Goal: Task Accomplishment & Management: Manage account settings

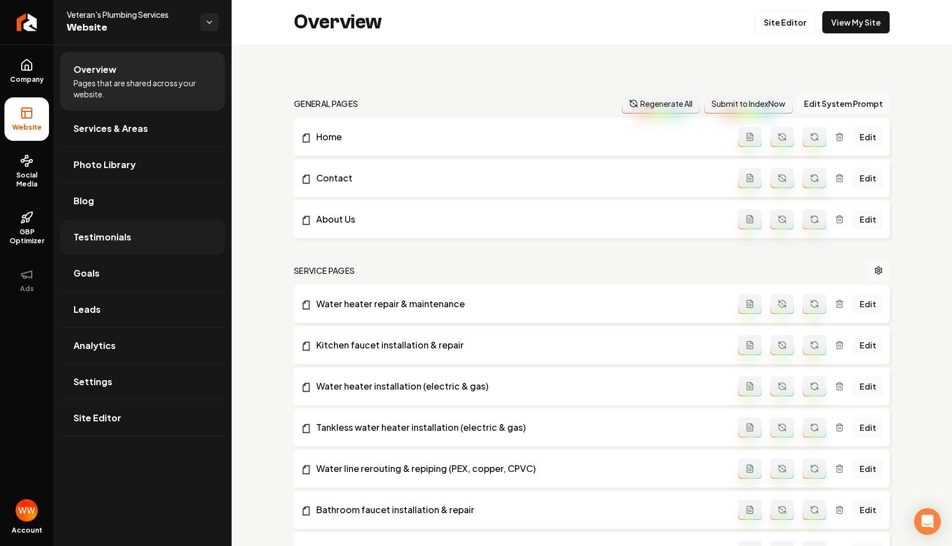
click at [148, 239] on link "Testimonials" at bounding box center [142, 237] width 165 height 36
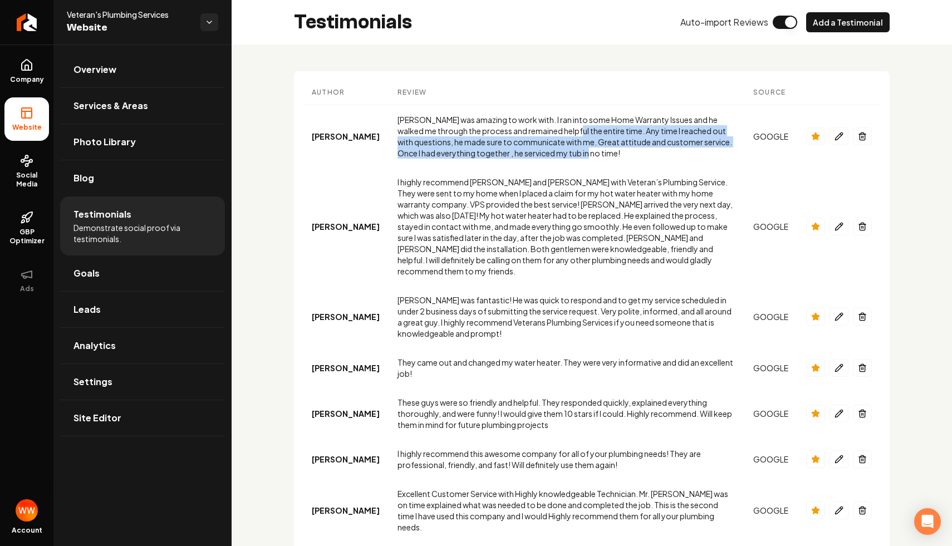
drag, startPoint x: 499, startPoint y: 125, endPoint x: 568, endPoint y: 181, distance: 88.3
click at [838, 133] on icon "Main content area" at bounding box center [839, 136] width 9 height 9
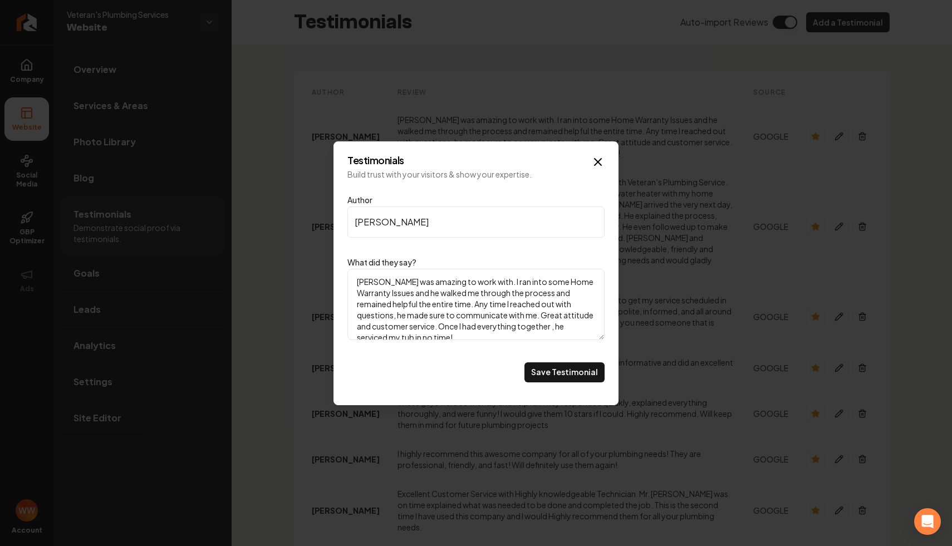
click at [631, 124] on div "Main content area" at bounding box center [476, 273] width 952 height 546
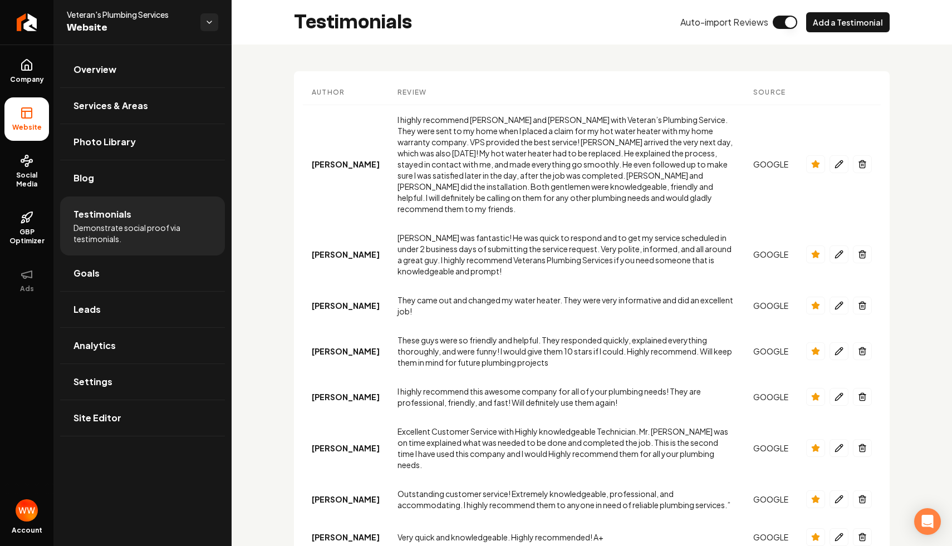
click at [398, 147] on div "I highly recommend [PERSON_NAME] and [PERSON_NAME] with Veteran’s Plumbing Serv…" at bounding box center [567, 164] width 338 height 100
drag, startPoint x: 174, startPoint y: 16, endPoint x: 135, endPoint y: 18, distance: 38.5
click at [146, 16] on span "Veteran's Plumbing Services" at bounding box center [129, 14] width 125 height 11
click at [129, 56] on link "Overview" at bounding box center [142, 70] width 165 height 36
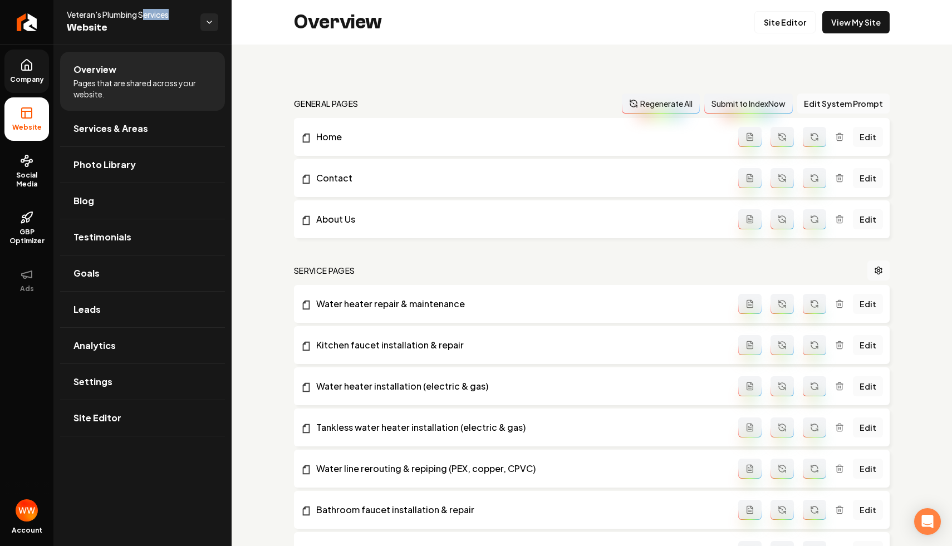
click at [24, 64] on icon at bounding box center [26, 64] width 13 height 13
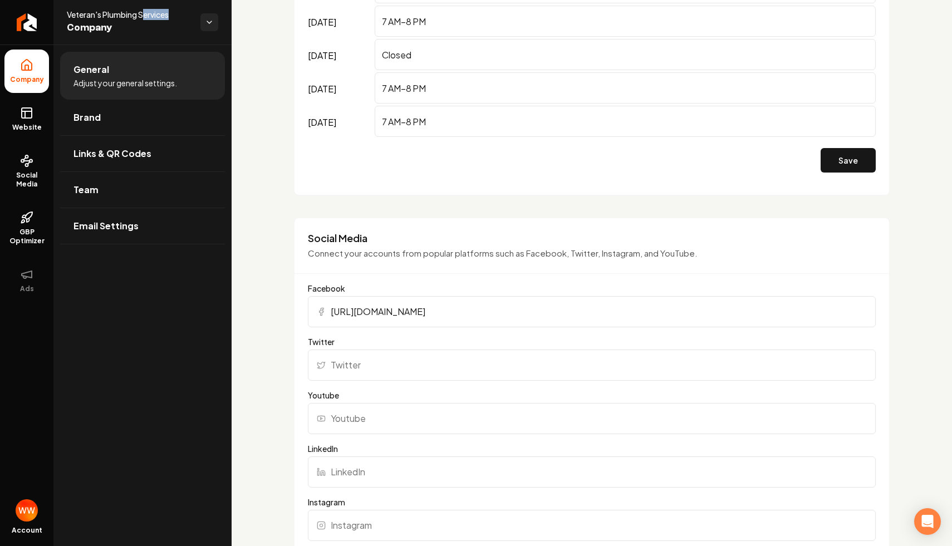
scroll to position [1107, 0]
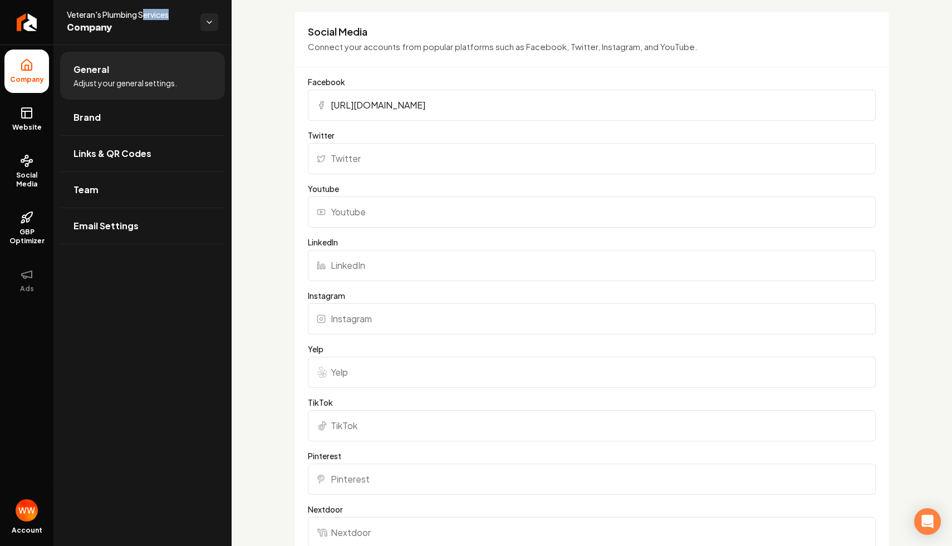
click at [434, 112] on input "[URL][DOMAIN_NAME]" at bounding box center [592, 105] width 568 height 31
click at [32, 112] on icon at bounding box center [26, 112] width 13 height 13
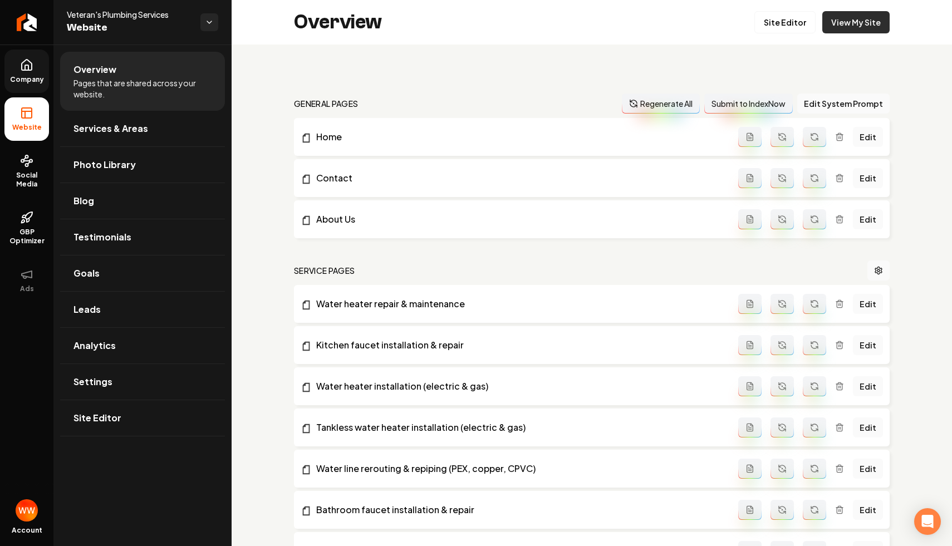
click at [857, 16] on link "View My Site" at bounding box center [855, 22] width 67 height 22
click at [154, 228] on link "Testimonials" at bounding box center [142, 237] width 165 height 36
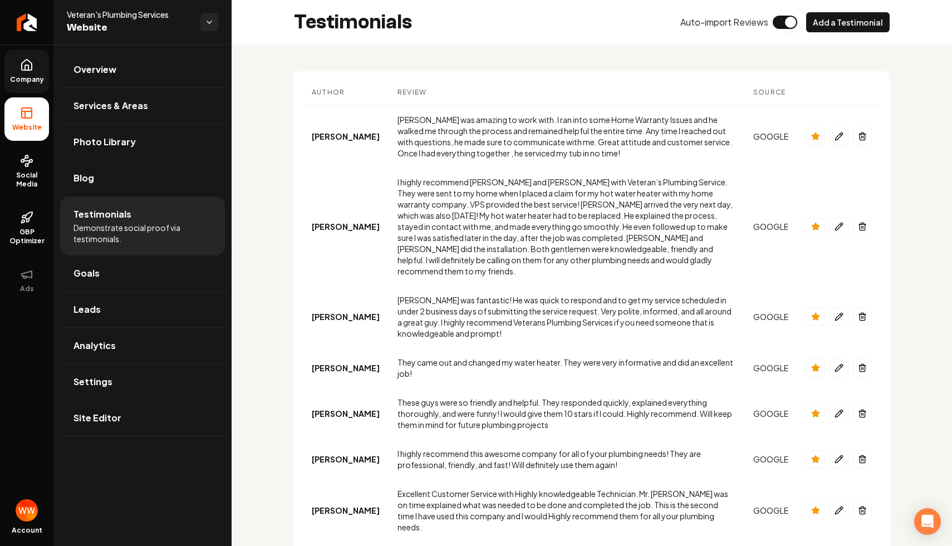
click at [725, 22] on span "Auto-import Reviews" at bounding box center [724, 22] width 88 height 13
click at [780, 22] on button "Main content area" at bounding box center [785, 22] width 24 height 13
click at [787, 28] on button "Main content area" at bounding box center [785, 22] width 24 height 13
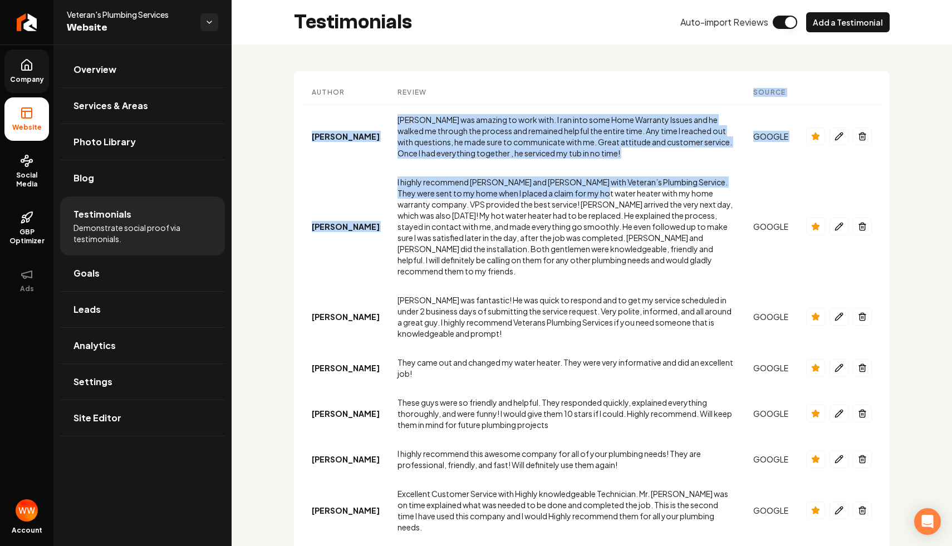
drag, startPoint x: 516, startPoint y: 104, endPoint x: 537, endPoint y: 197, distance: 95.5
click at [538, 199] on div "I highly recommend [PERSON_NAME] and [PERSON_NAME] with Veteran’s Plumbing Serv…" at bounding box center [567, 226] width 338 height 100
